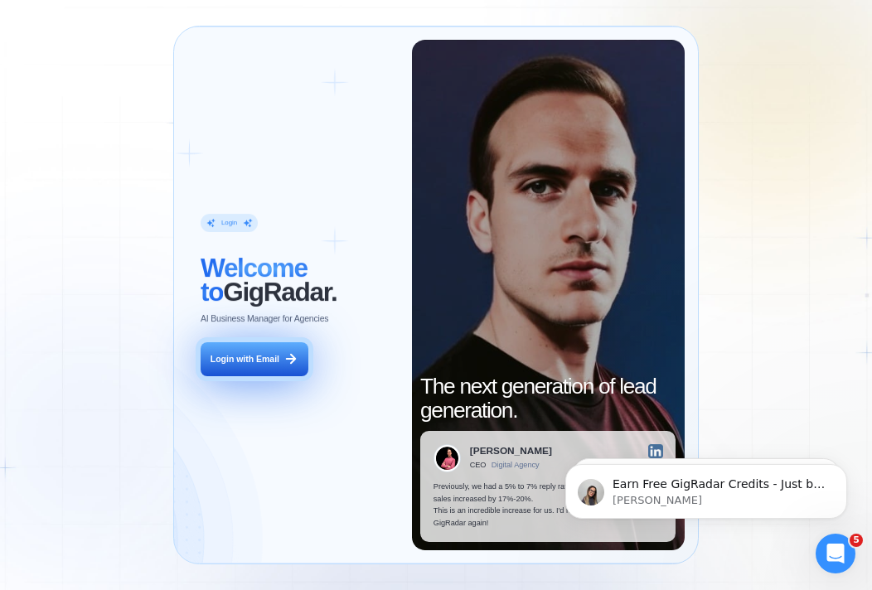
click at [245, 361] on div "Login with Email" at bounding box center [244, 359] width 69 height 12
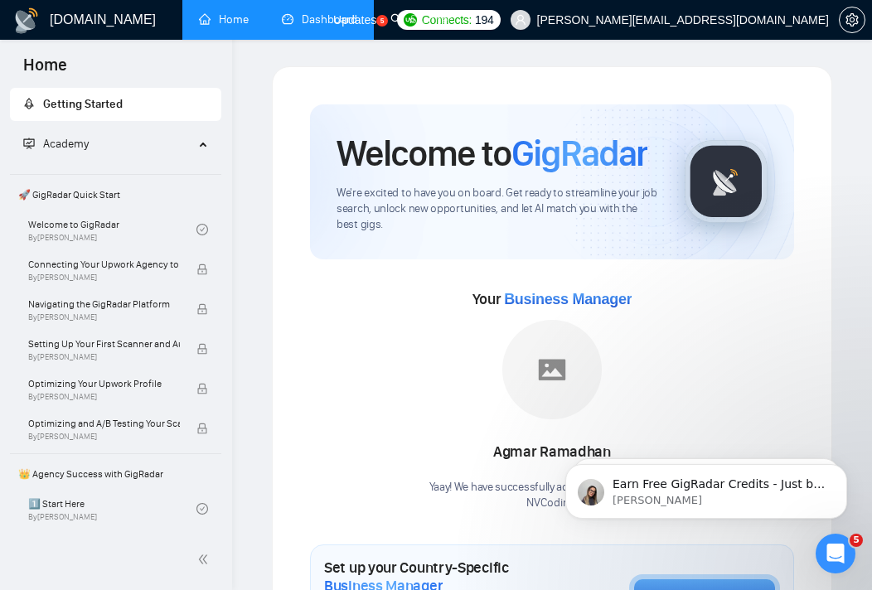
click at [335, 22] on link "Dashboard" at bounding box center [319, 19] width 75 height 14
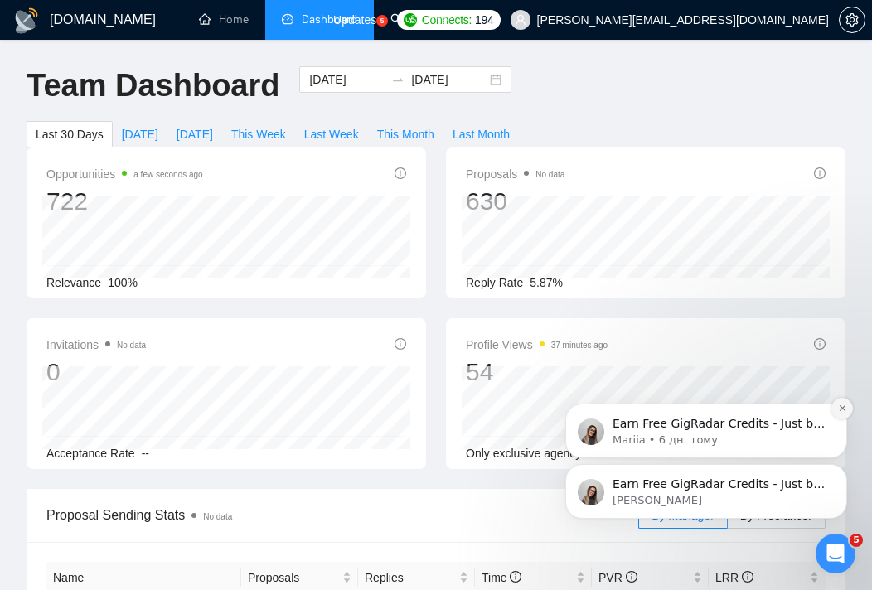
click at [845, 409] on icon "Dismiss notification" at bounding box center [842, 408] width 9 height 9
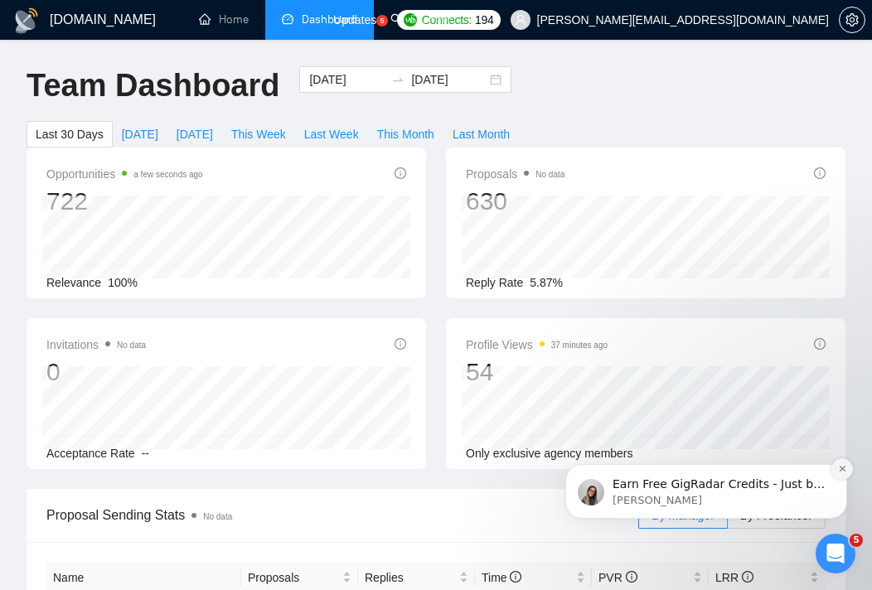
click at [839, 471] on icon "Dismiss notification" at bounding box center [842, 469] width 6 height 6
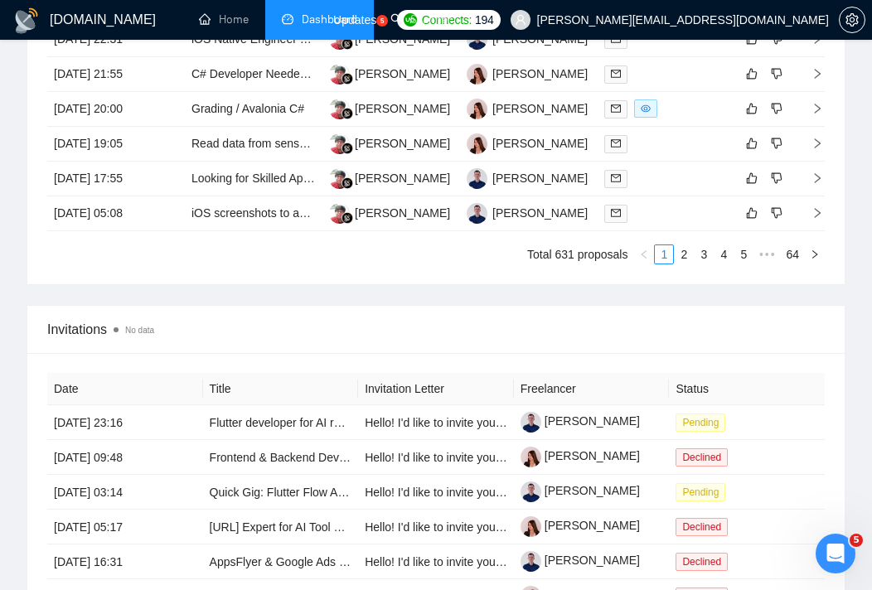
scroll to position [1584, 0]
